Goal: Transaction & Acquisition: Purchase product/service

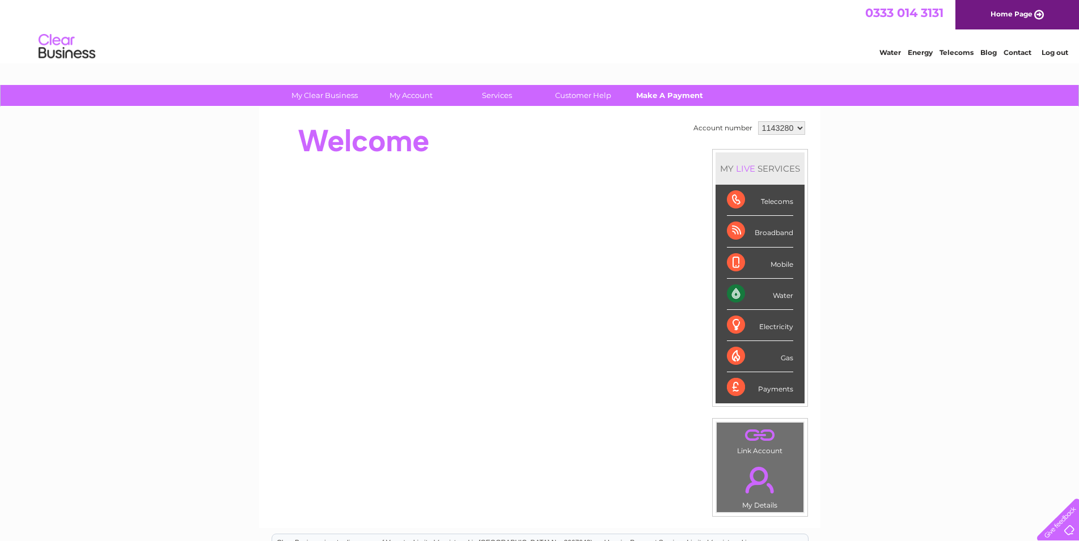
click at [675, 91] on link "Make A Payment" at bounding box center [669, 95] width 94 height 21
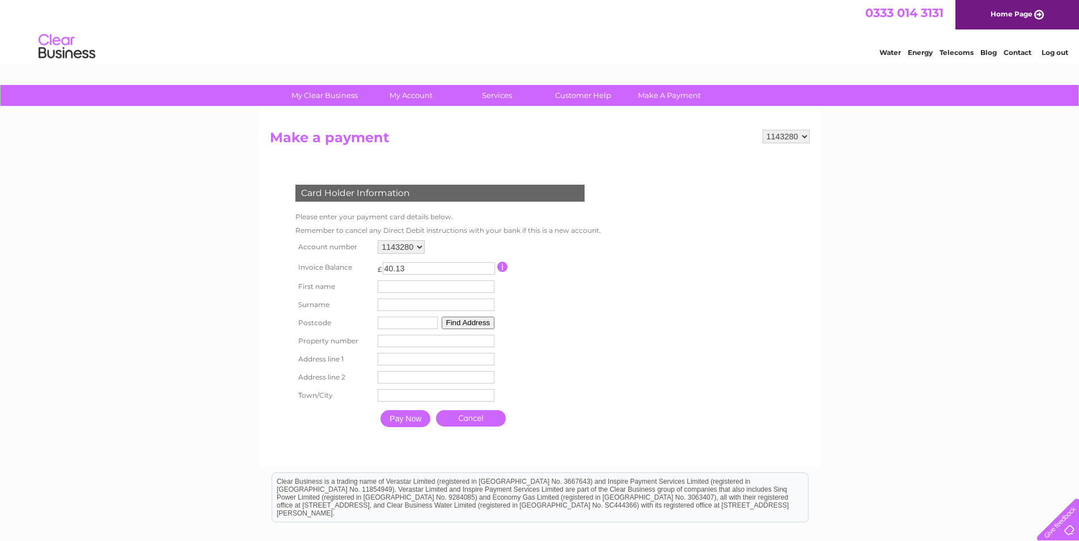
click at [399, 288] on input "text" at bounding box center [436, 287] width 117 height 12
click at [399, 288] on input "text" at bounding box center [438, 288] width 118 height 14
type input "Alina"
click at [393, 309] on input "text" at bounding box center [437, 306] width 117 height 12
click at [393, 309] on input "text" at bounding box center [438, 306] width 118 height 14
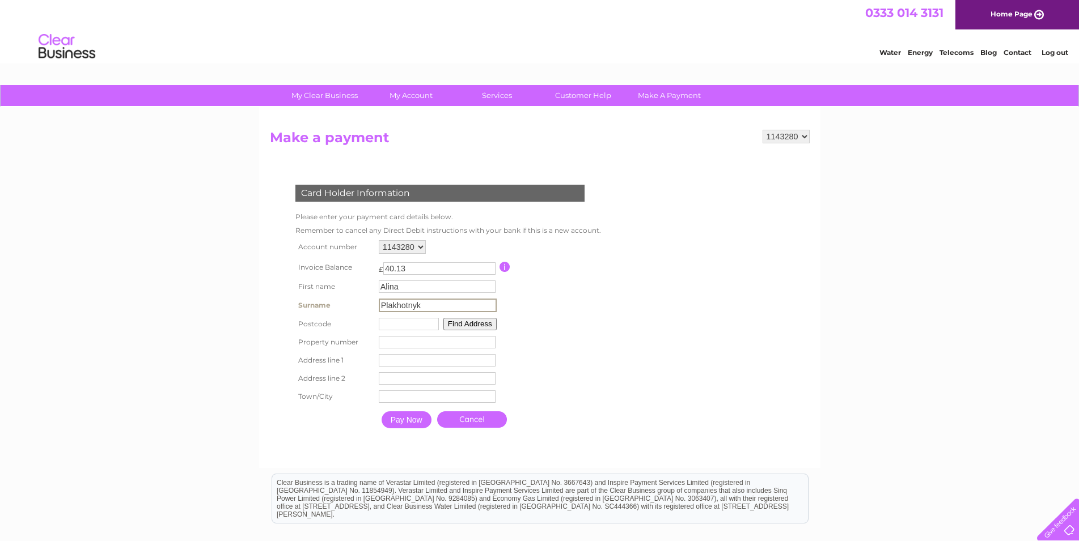
type input "Plakhotnyk"
click at [392, 328] on input "text" at bounding box center [409, 324] width 60 height 12
click at [438, 329] on input "030167" at bounding box center [408, 323] width 60 height 12
type input "030167"
click at [466, 342] on input "number" at bounding box center [436, 341] width 117 height 12
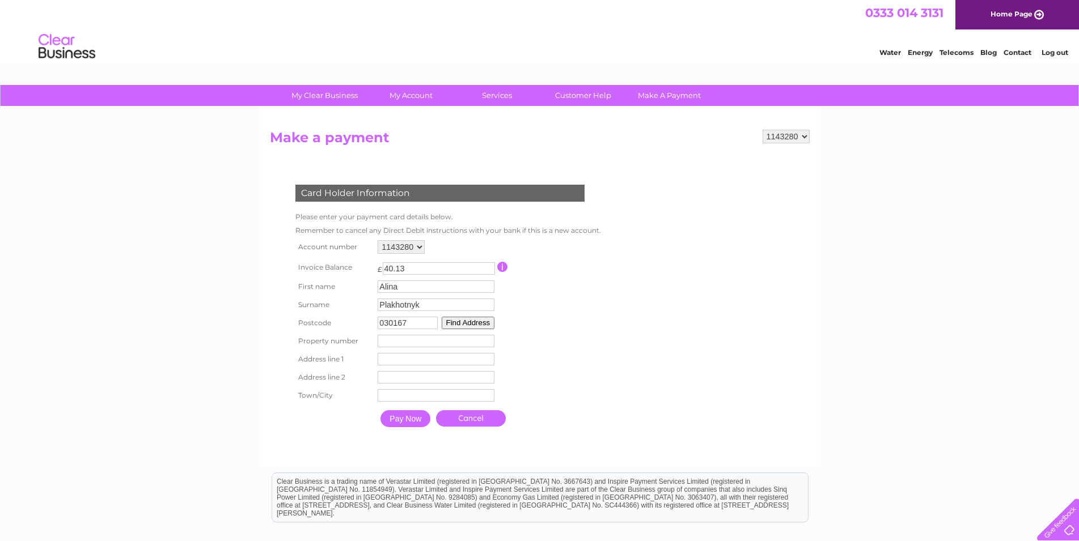
click at [466, 342] on input "number" at bounding box center [436, 341] width 117 height 12
click at [419, 345] on input "number" at bounding box center [436, 341] width 117 height 12
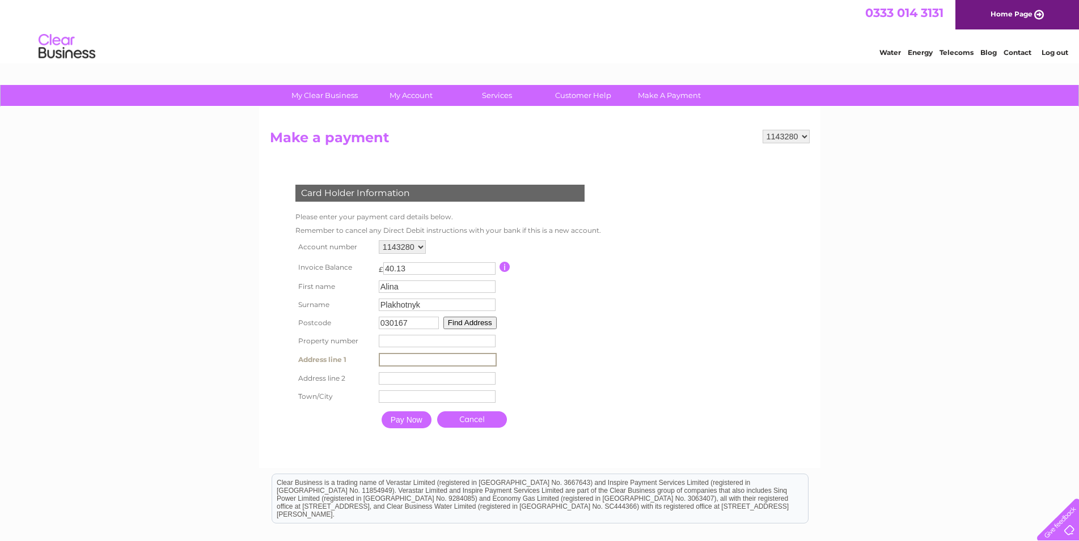
click at [408, 362] on input "text" at bounding box center [438, 360] width 118 height 14
type input "Strada Halelor 5 - 3"
click at [394, 401] on input "text" at bounding box center [438, 396] width 118 height 14
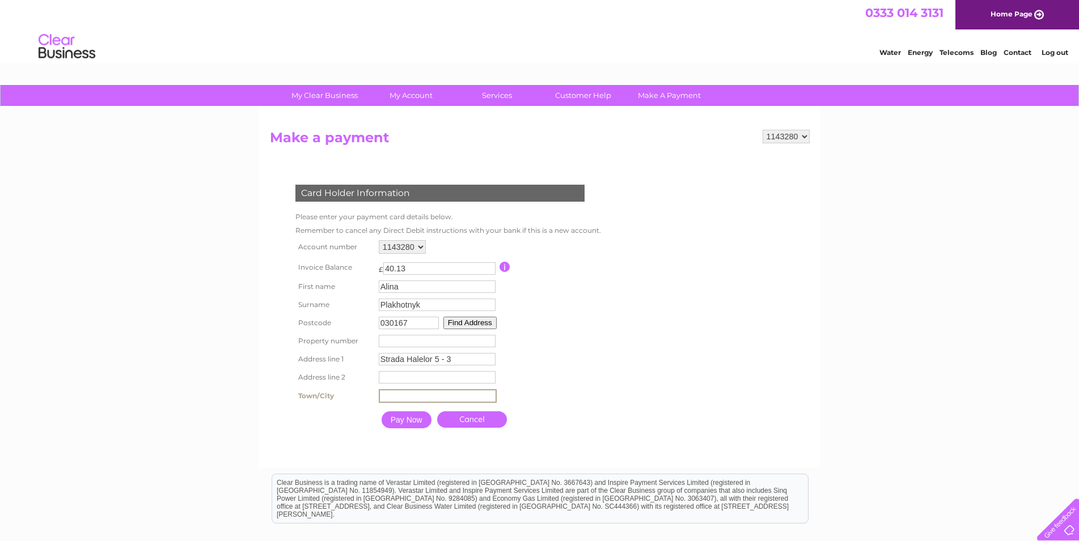
type input "Bucuresti"
click at [492, 338] on input "1" at bounding box center [437, 341] width 117 height 12
click at [492, 338] on input "2" at bounding box center [437, 341] width 117 height 12
click at [492, 338] on input "3" at bounding box center [437, 341] width 117 height 12
click at [492, 338] on input "4" at bounding box center [437, 341] width 117 height 12
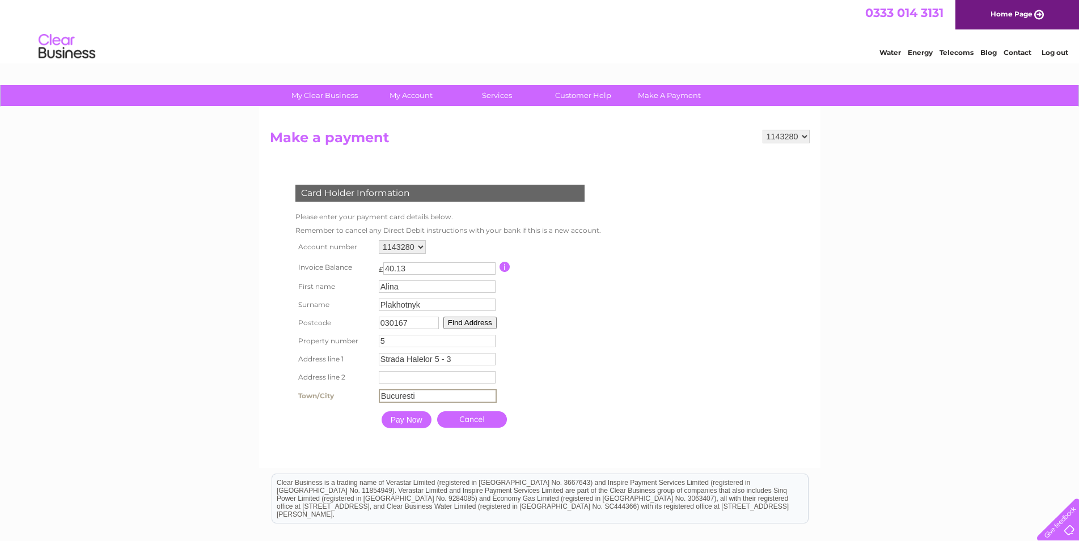
type input "5"
click at [492, 338] on input "5" at bounding box center [437, 341] width 117 height 12
type input "Bucuresti"
click at [516, 375] on table "Account number 1143280 Invoice Balance £ 40.13 First name Alina Surname 5" at bounding box center [445, 336] width 306 height 196
click at [402, 423] on input "Pay Now" at bounding box center [405, 418] width 50 height 17
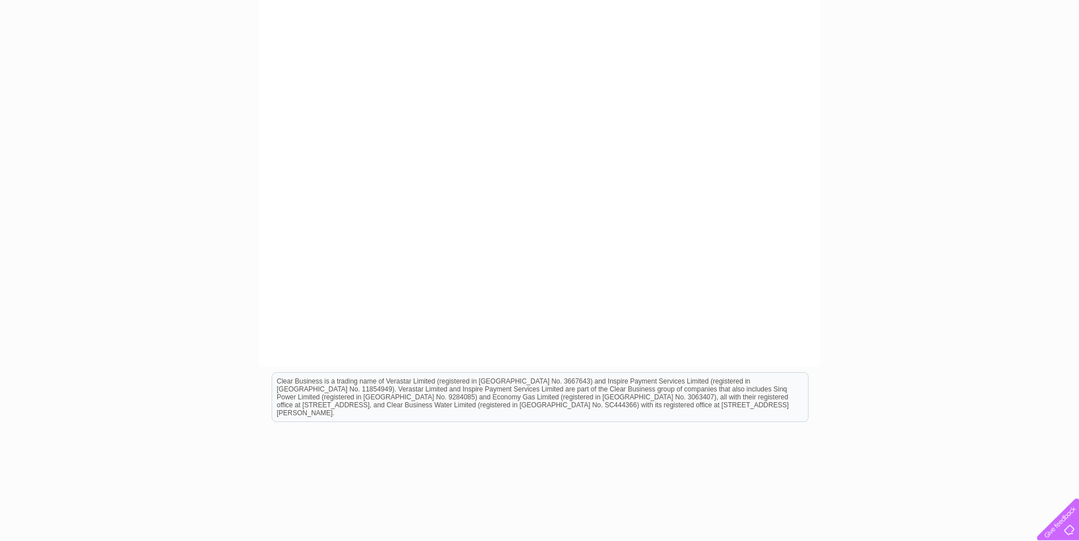
scroll to position [57, 0]
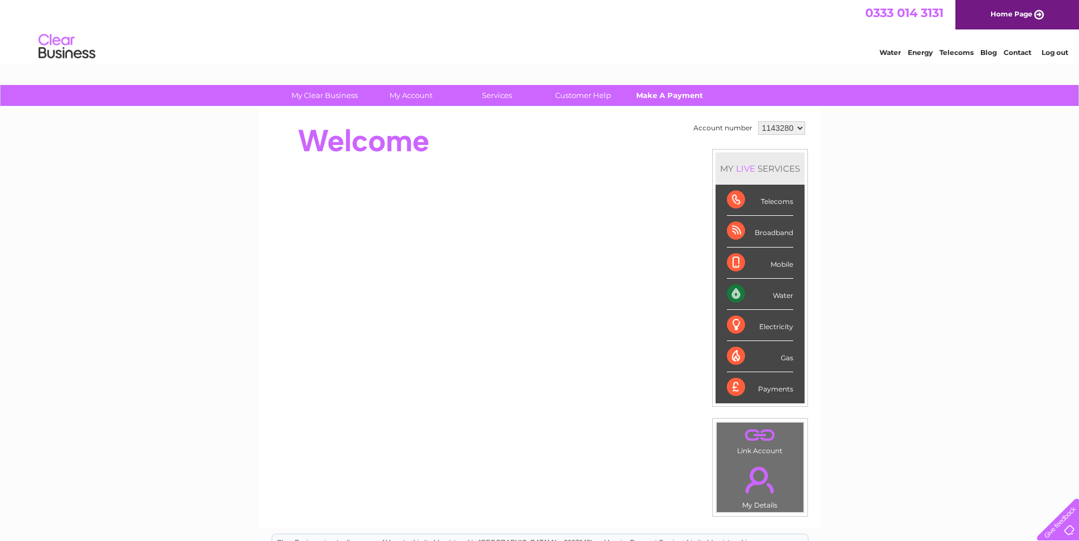
click at [651, 99] on link "Make A Payment" at bounding box center [669, 95] width 94 height 21
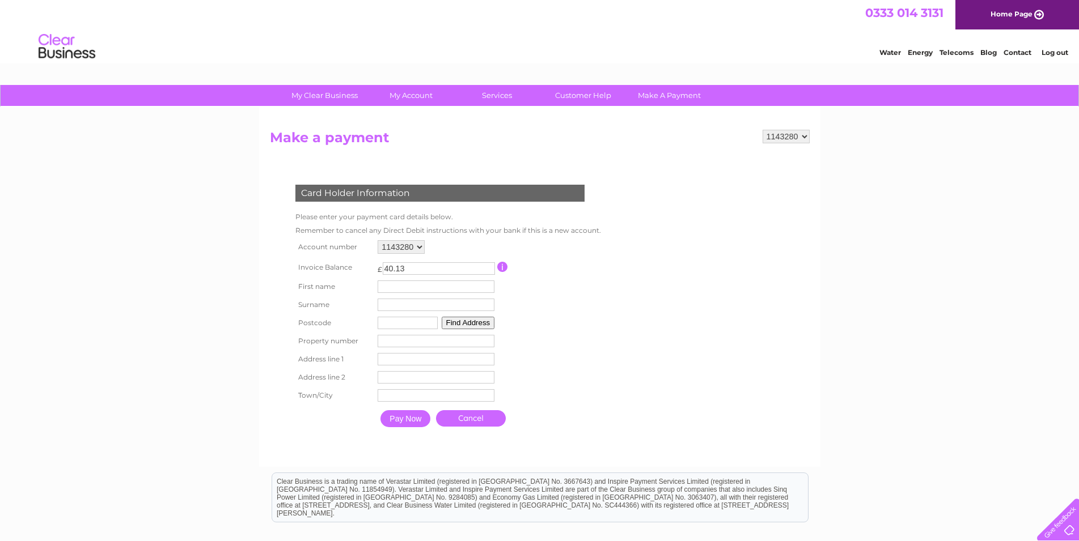
click at [505, 269] on input "button" at bounding box center [502, 267] width 11 height 10
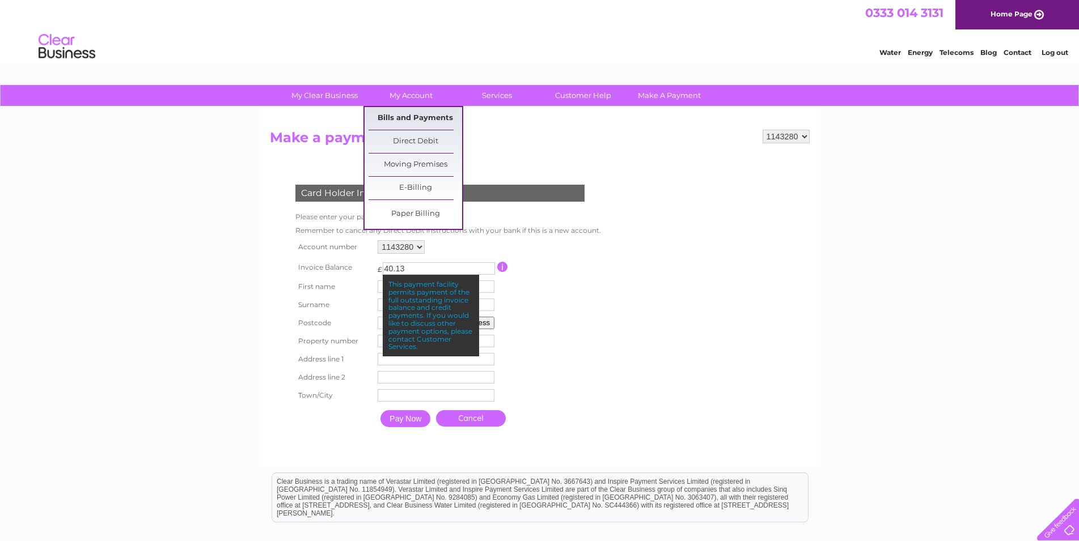
click at [410, 117] on link "Bills and Payments" at bounding box center [415, 118] width 94 height 23
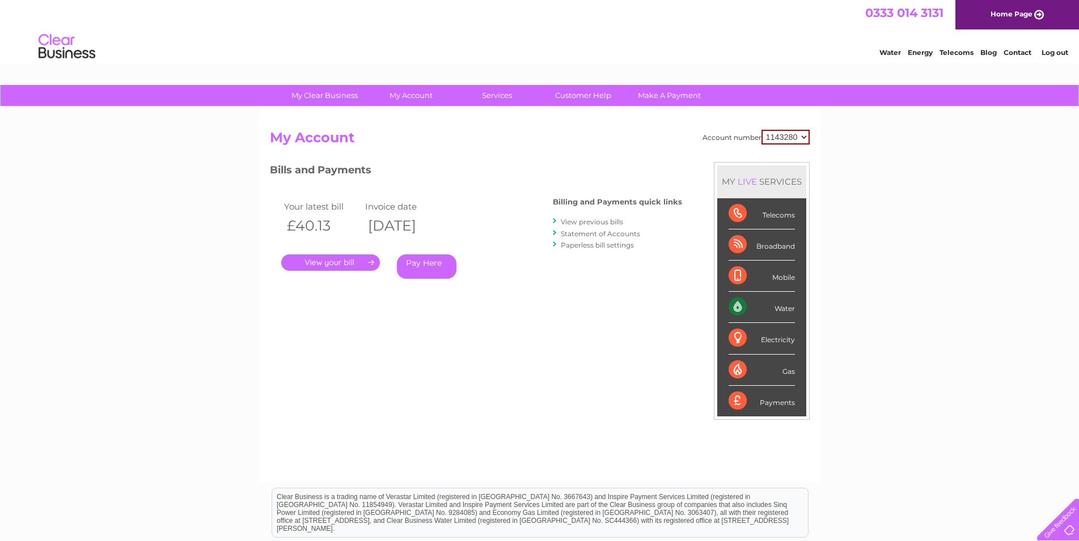
click at [599, 221] on link "View previous bills" at bounding box center [592, 222] width 62 height 9
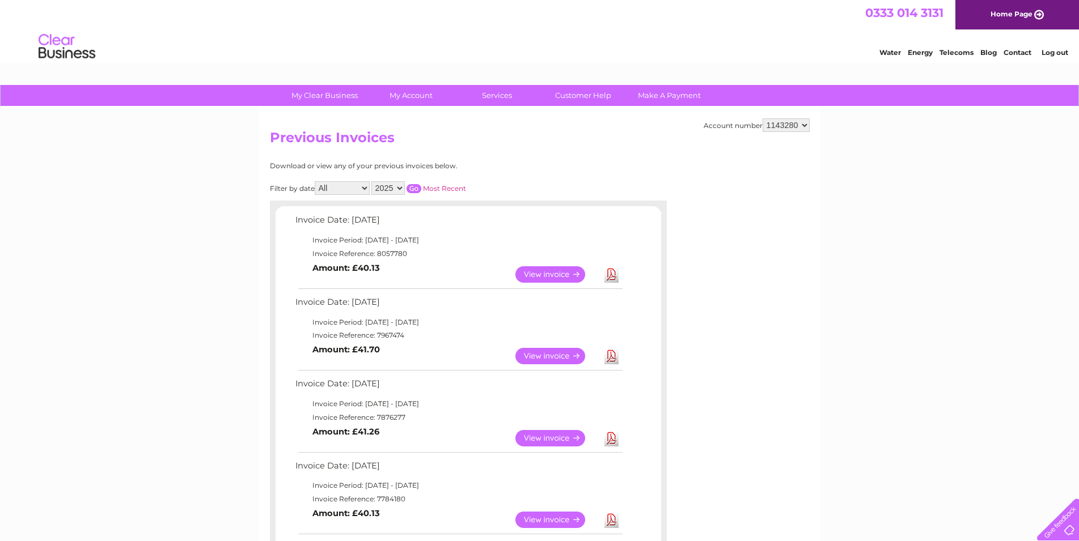
click at [541, 275] on link "View" at bounding box center [556, 274] width 83 height 16
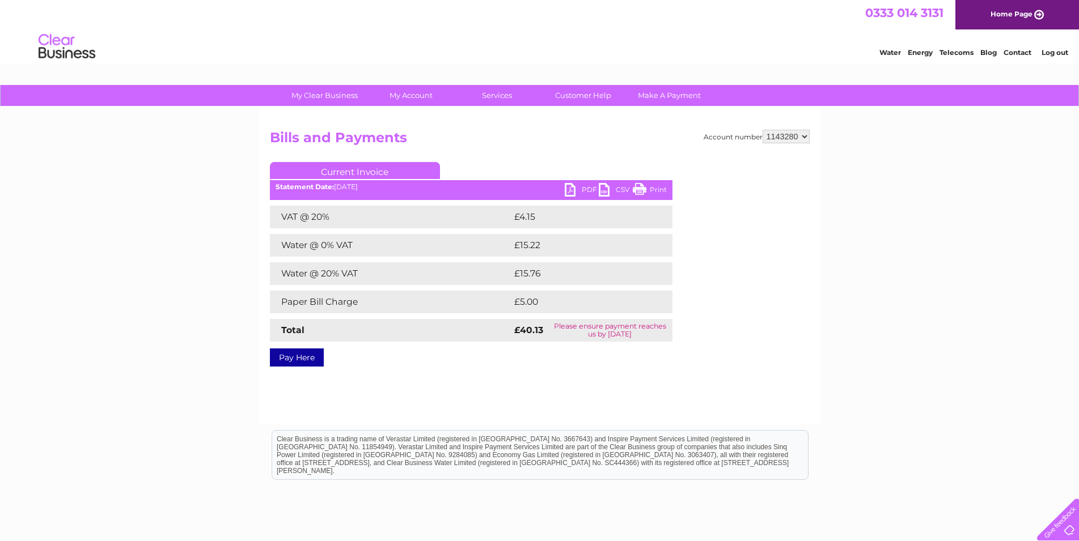
click at [570, 190] on link "PDF" at bounding box center [582, 191] width 34 height 16
